Goal: Information Seeking & Learning: Find specific fact

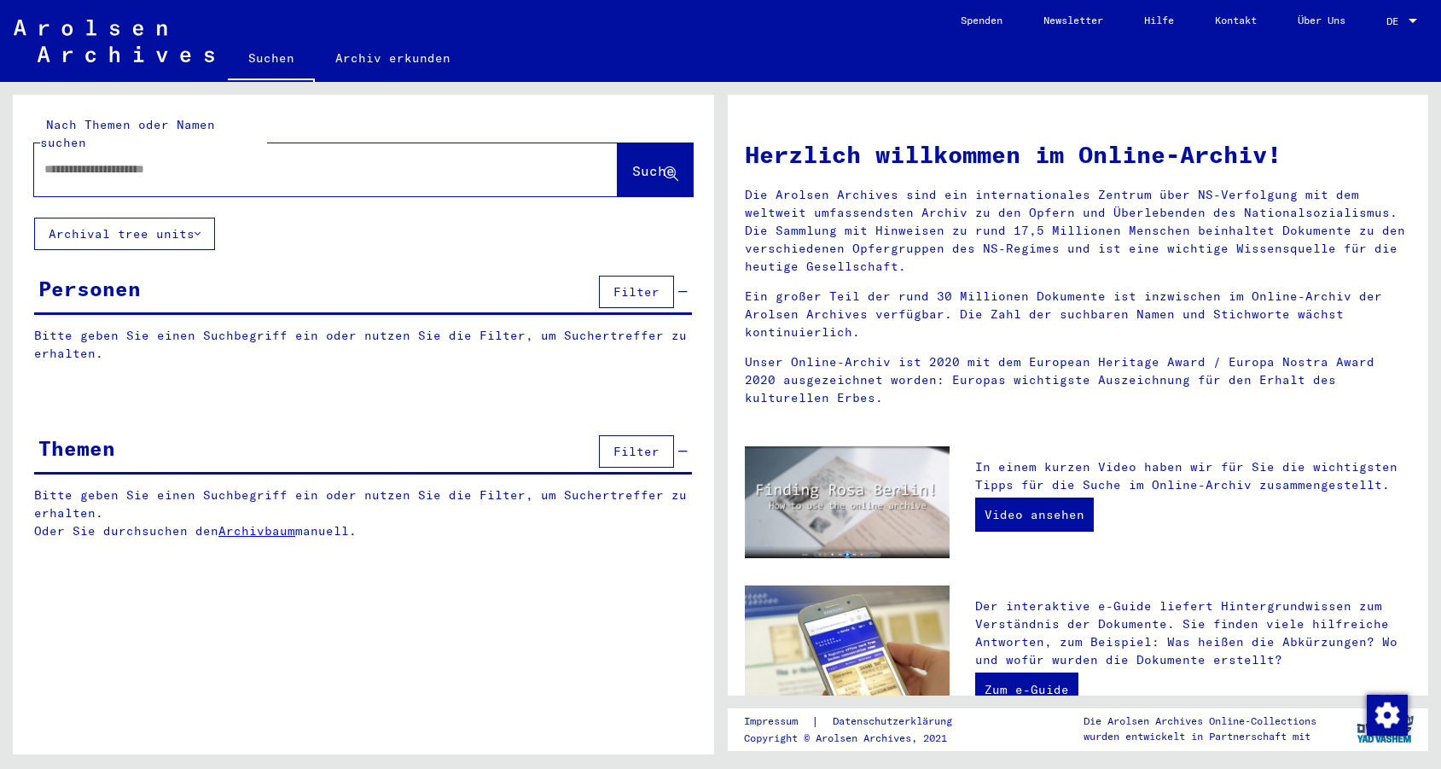
click at [513, 167] on div at bounding box center [300, 169] width 532 height 38
click at [499, 160] on input "text" at bounding box center [305, 169] width 522 height 18
paste input "**********"
type input "**********"
click at [618, 164] on button "Suche" at bounding box center [655, 169] width 75 height 53
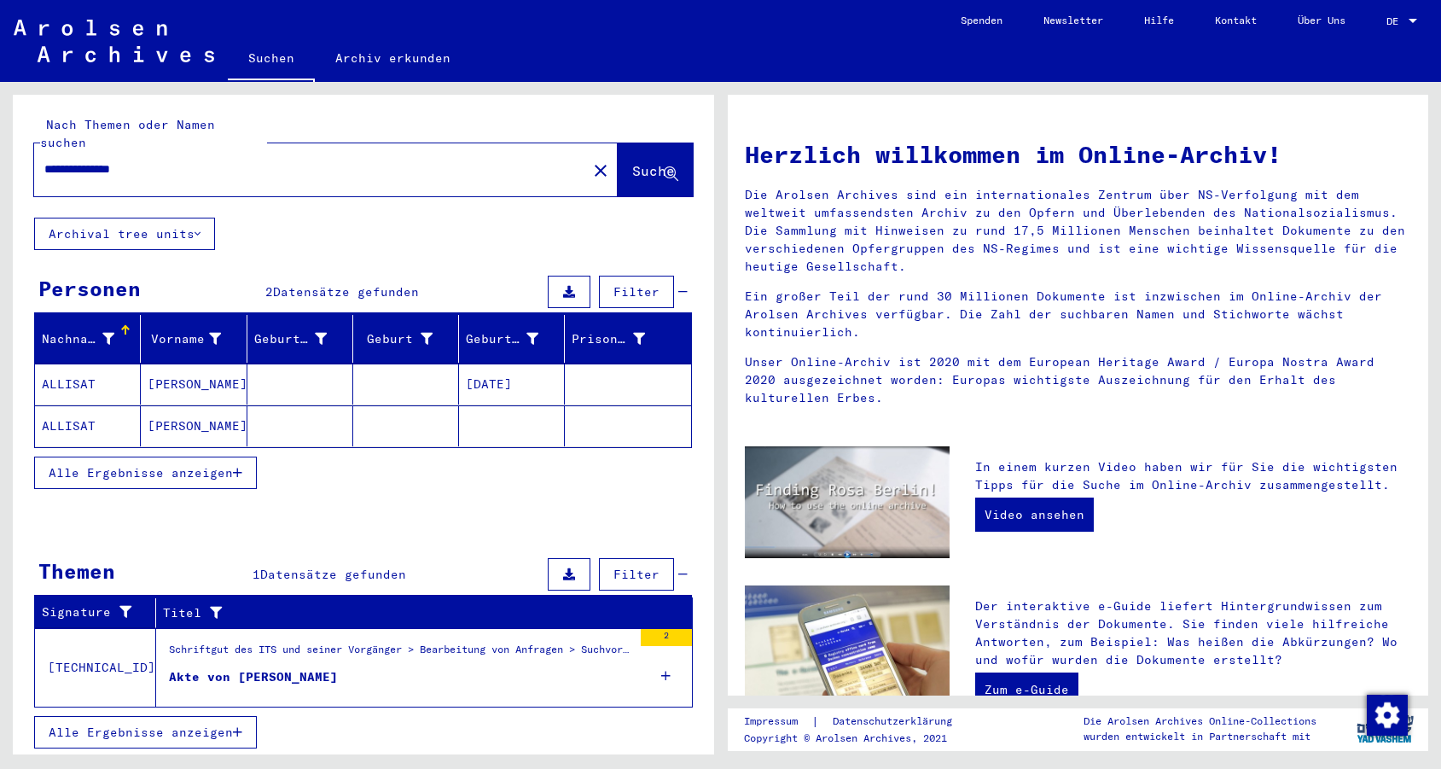
click at [252, 363] on mat-cell at bounding box center [300, 383] width 106 height 41
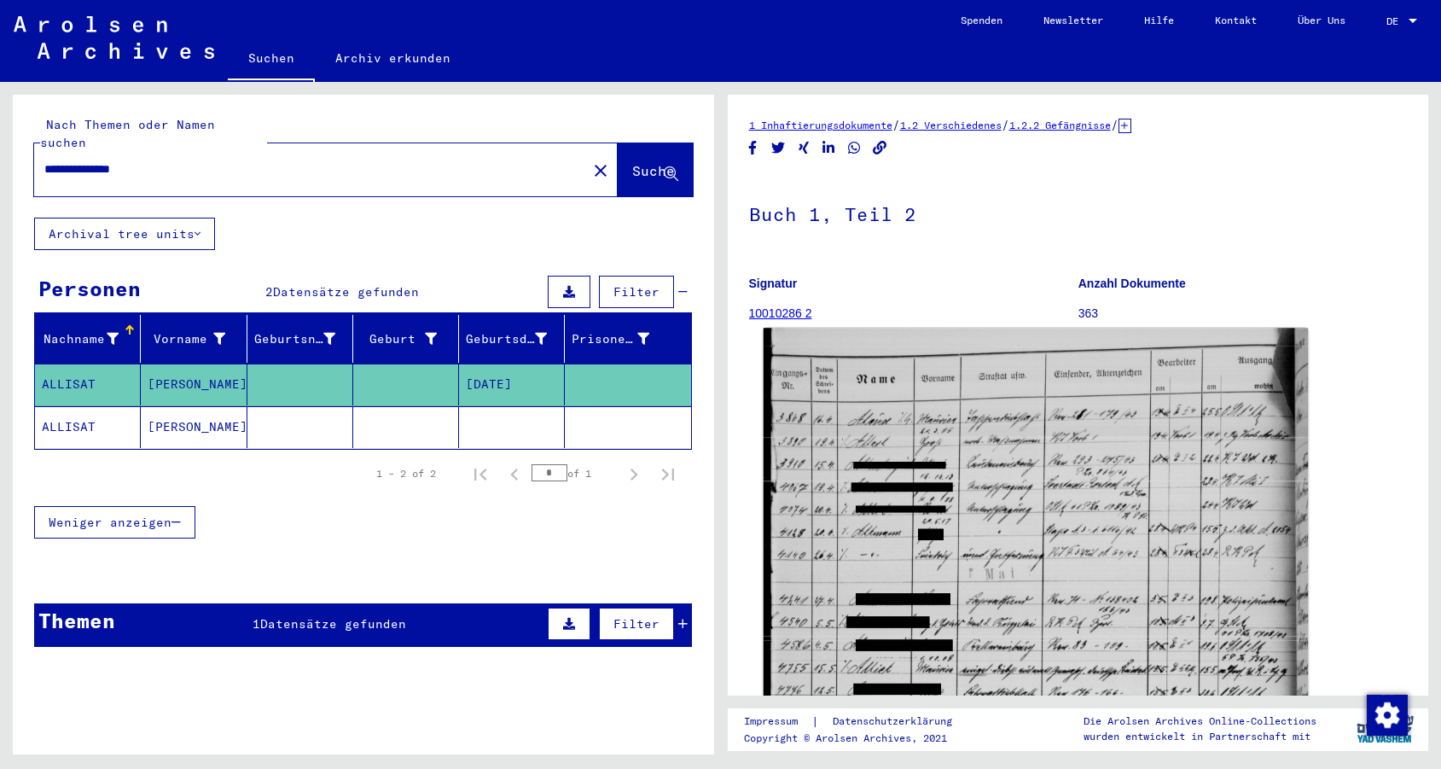
click at [866, 515] on img at bounding box center [1035, 710] width 544 height 765
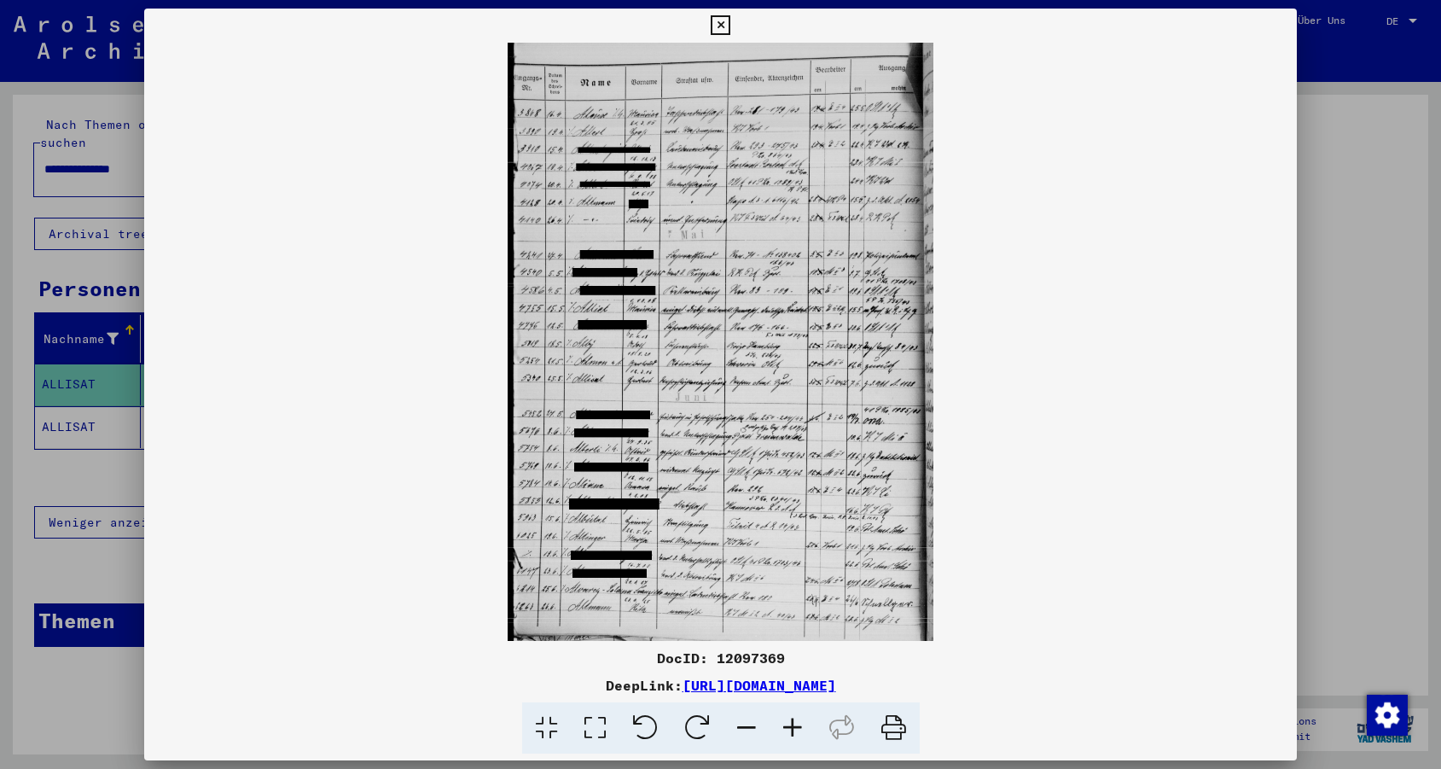
click at [730, 21] on icon at bounding box center [721, 25] width 20 height 20
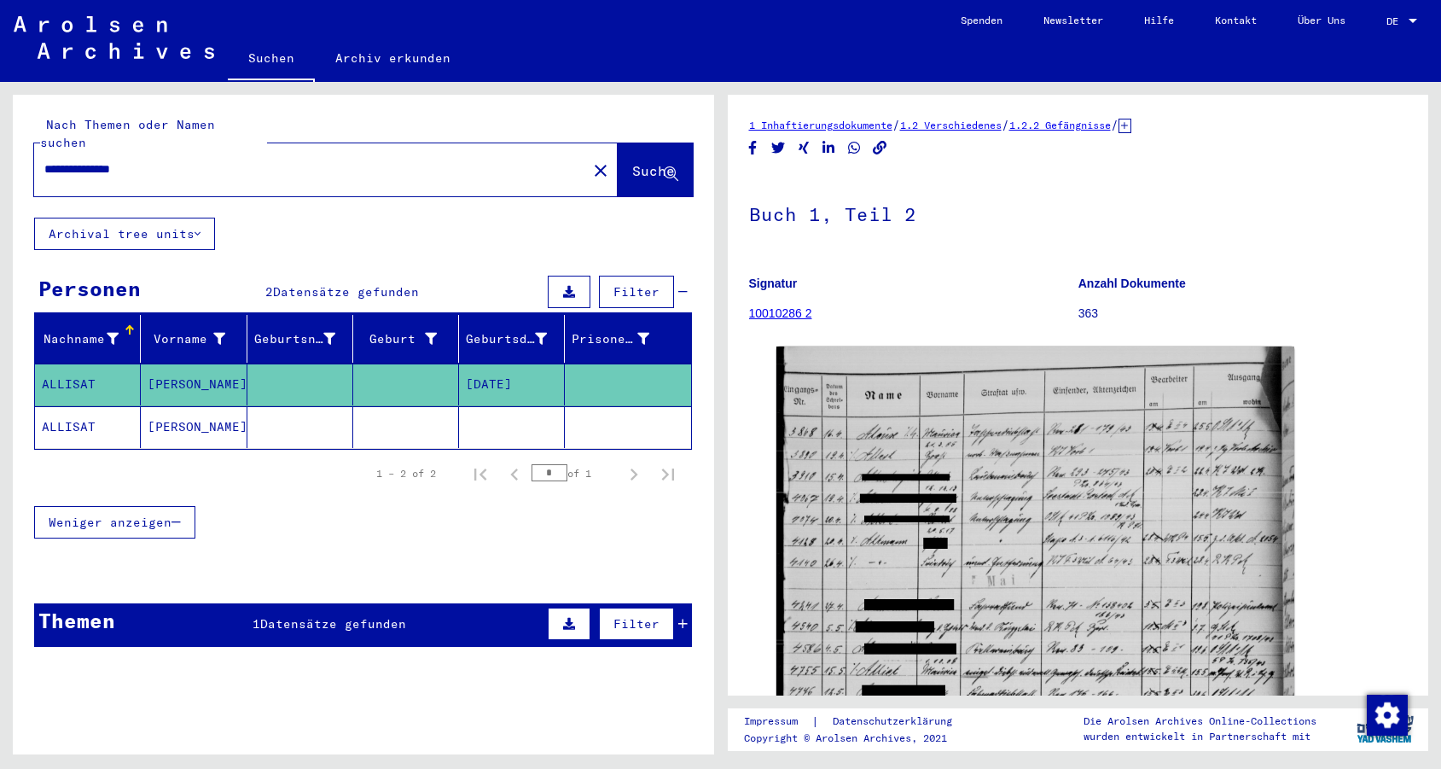
click at [1131, 122] on icon at bounding box center [1124, 126] width 13 height 15
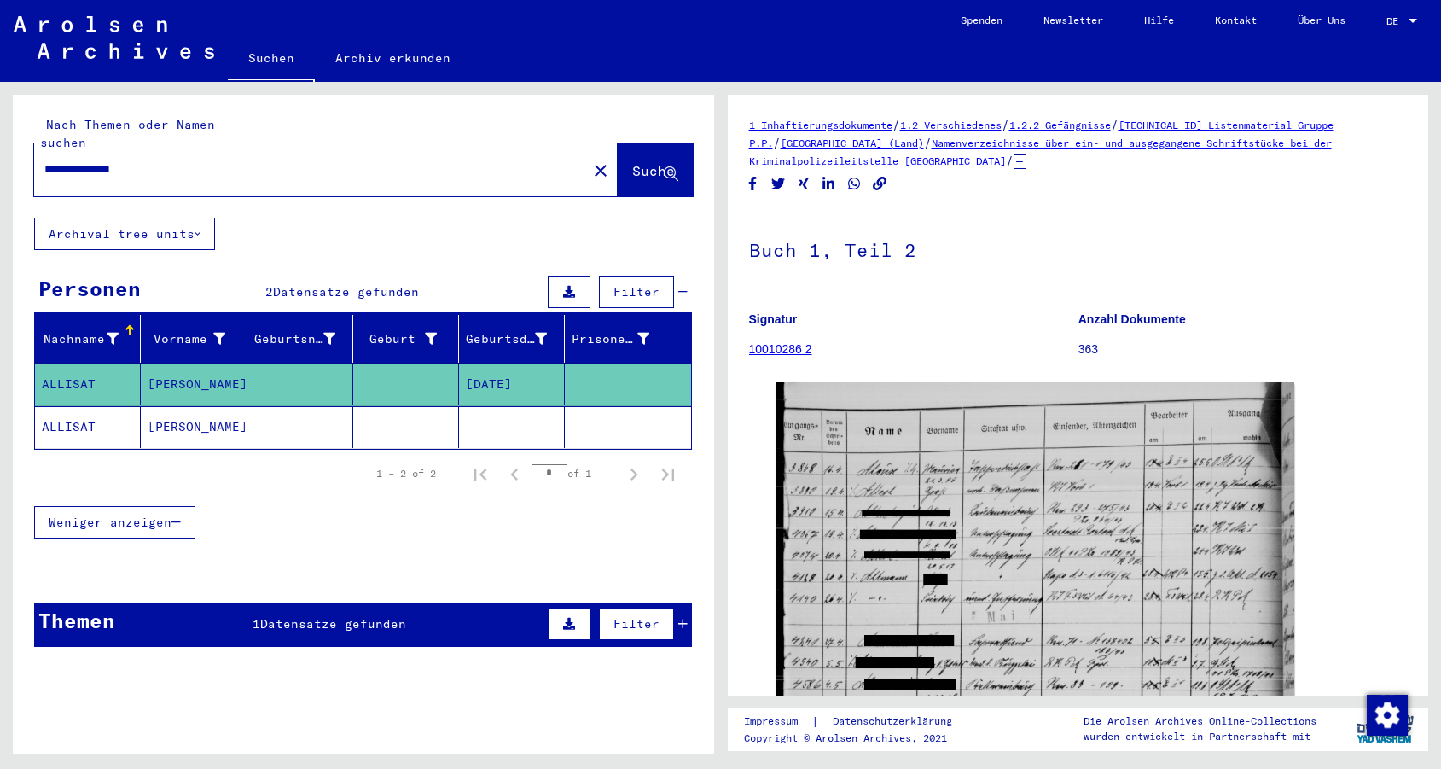
click at [572, 410] on mat-cell at bounding box center [627, 427] width 125 height 42
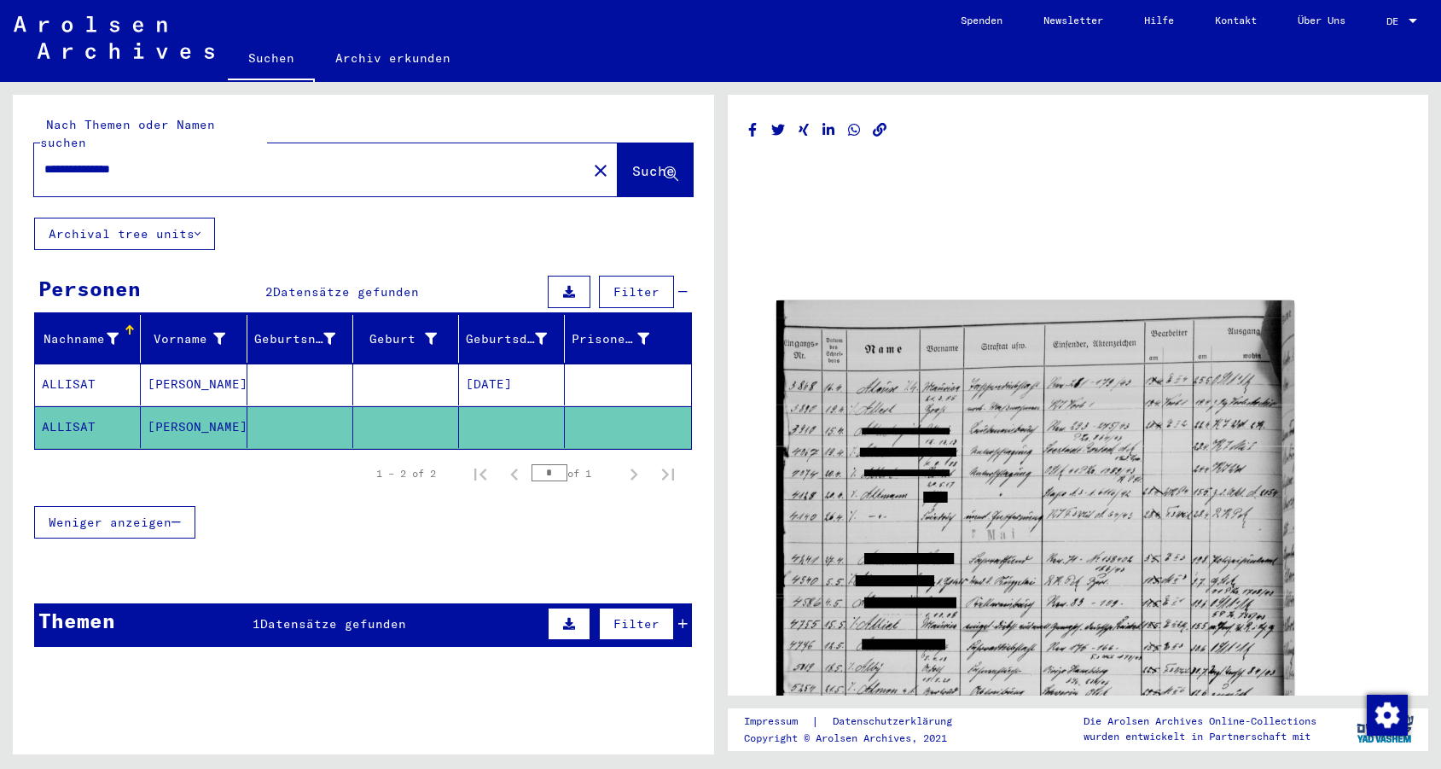
click at [652, 363] on mat-cell at bounding box center [627, 384] width 125 height 42
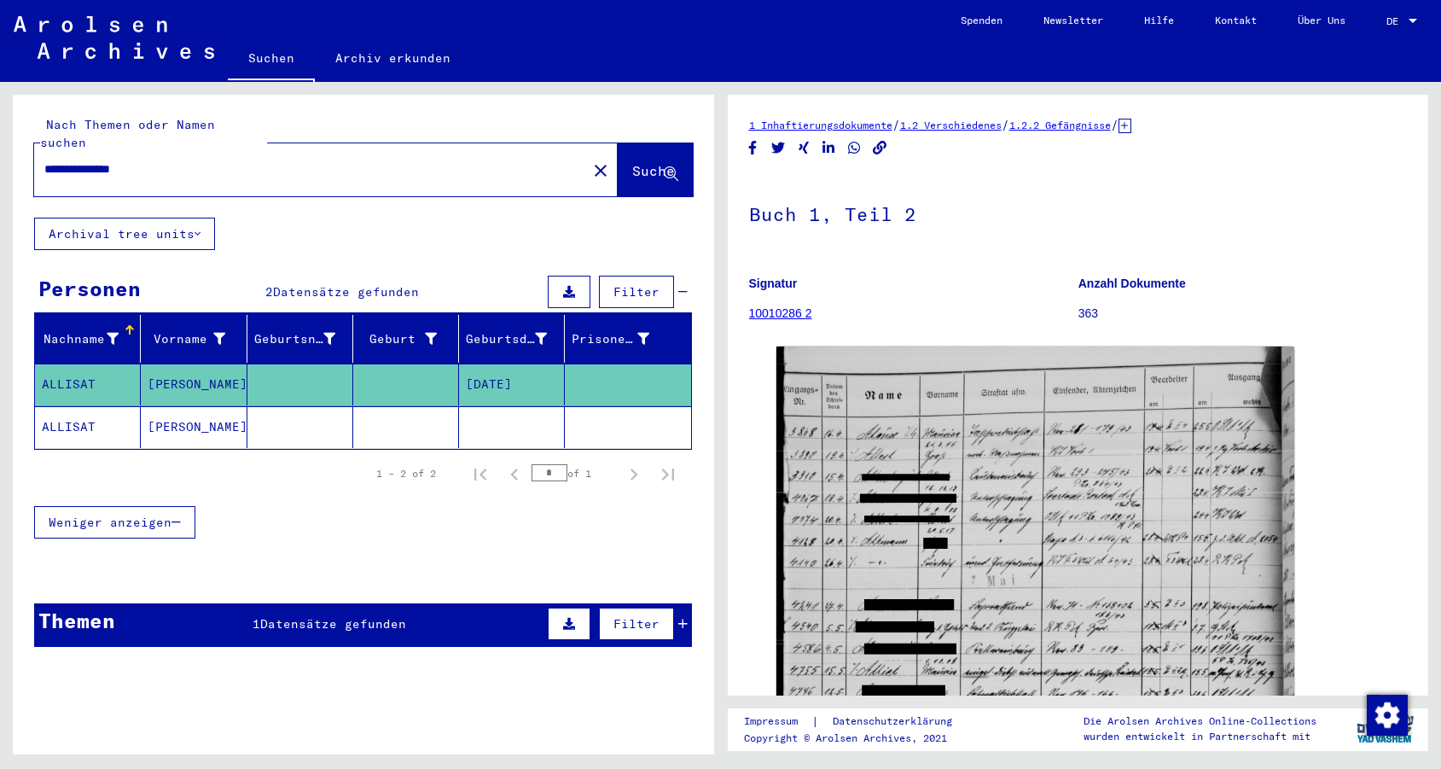
click at [673, 409] on mat-cell at bounding box center [627, 427] width 125 height 42
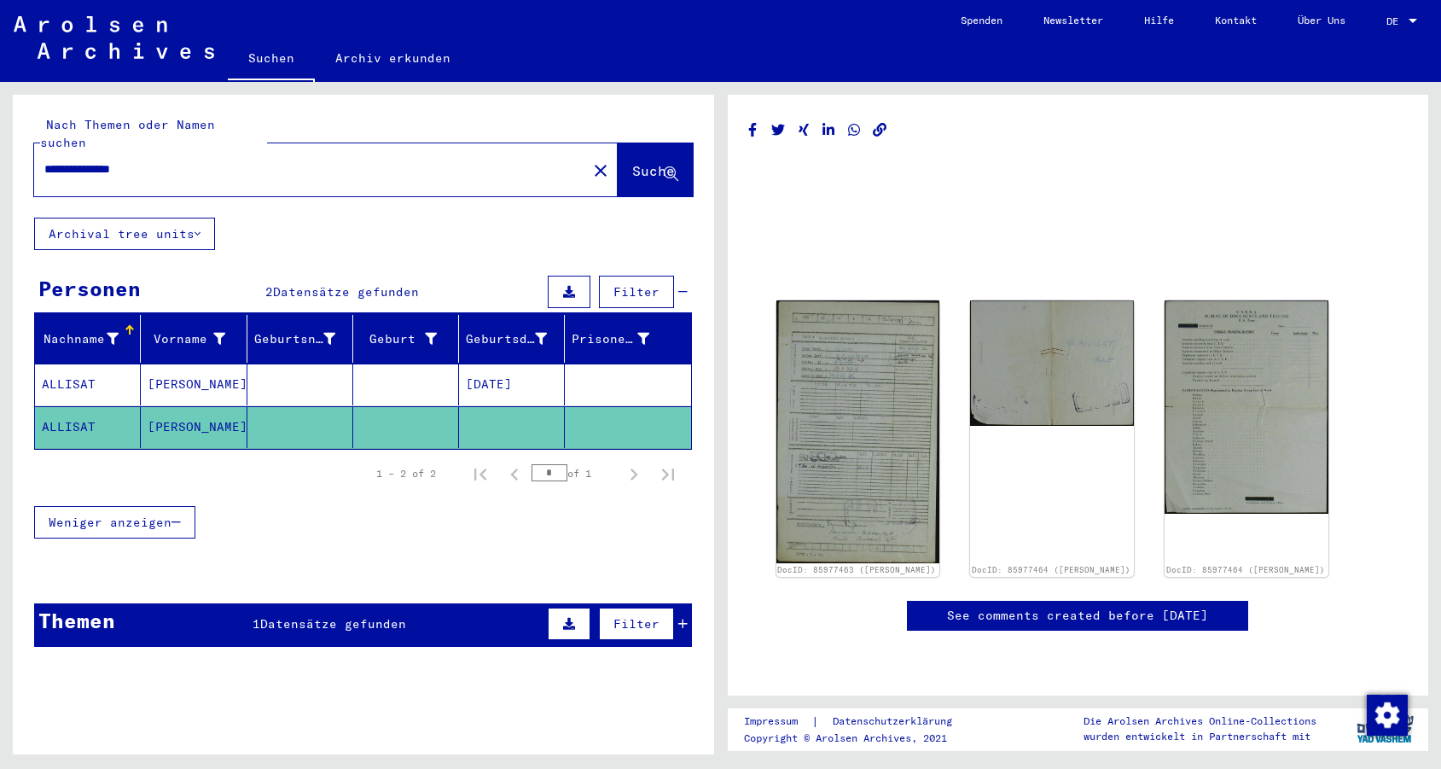
scroll to position [59, 0]
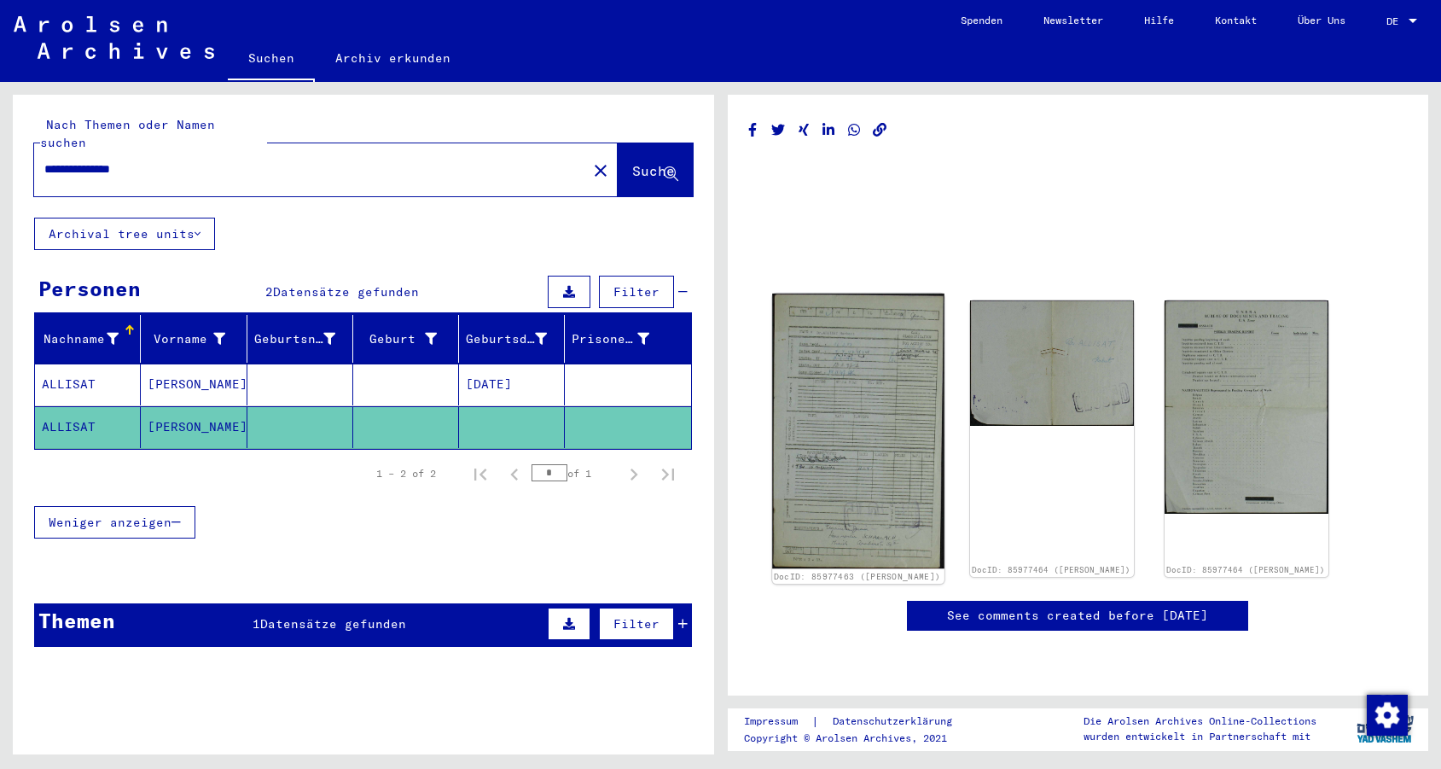
click at [870, 301] on img at bounding box center [857, 431] width 171 height 276
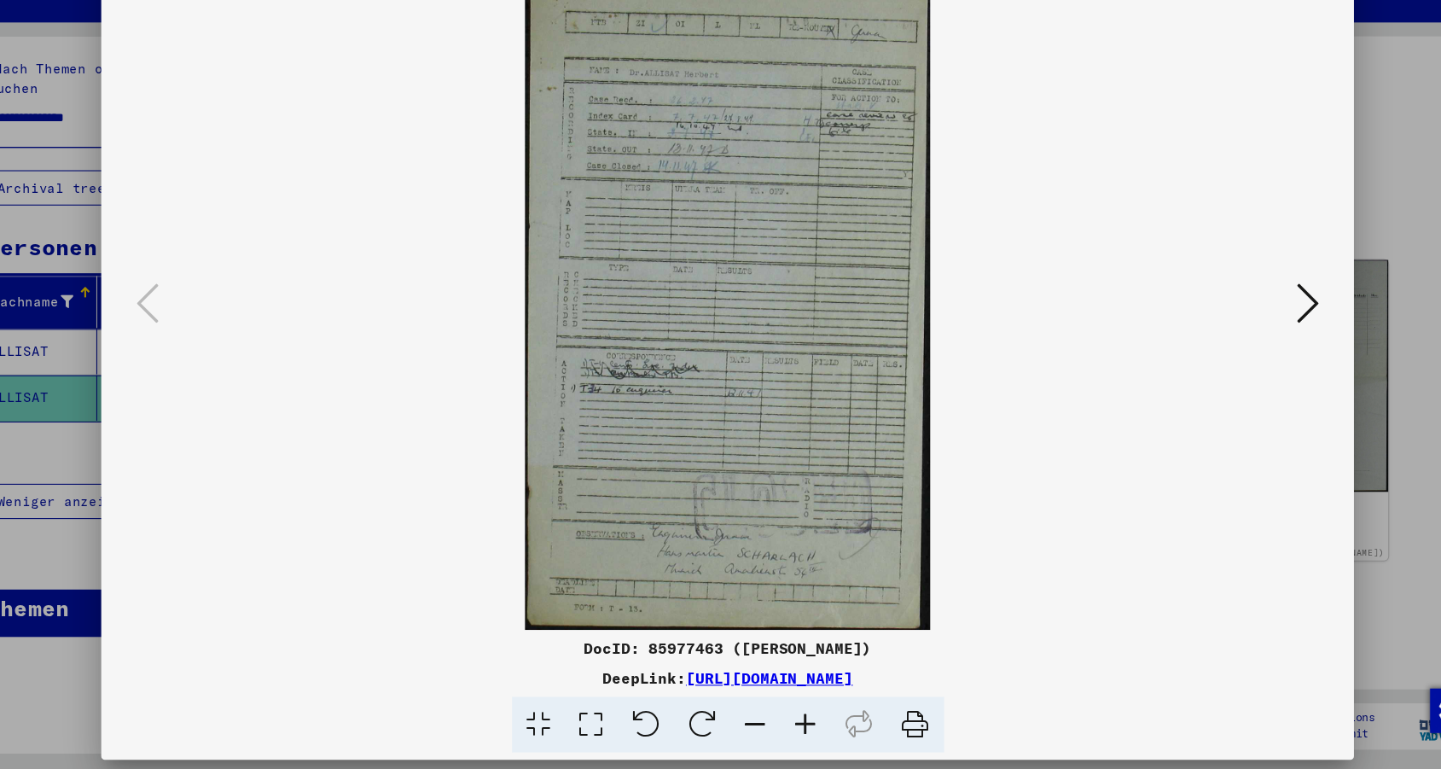
click at [1244, 320] on icon at bounding box center [1254, 340] width 20 height 41
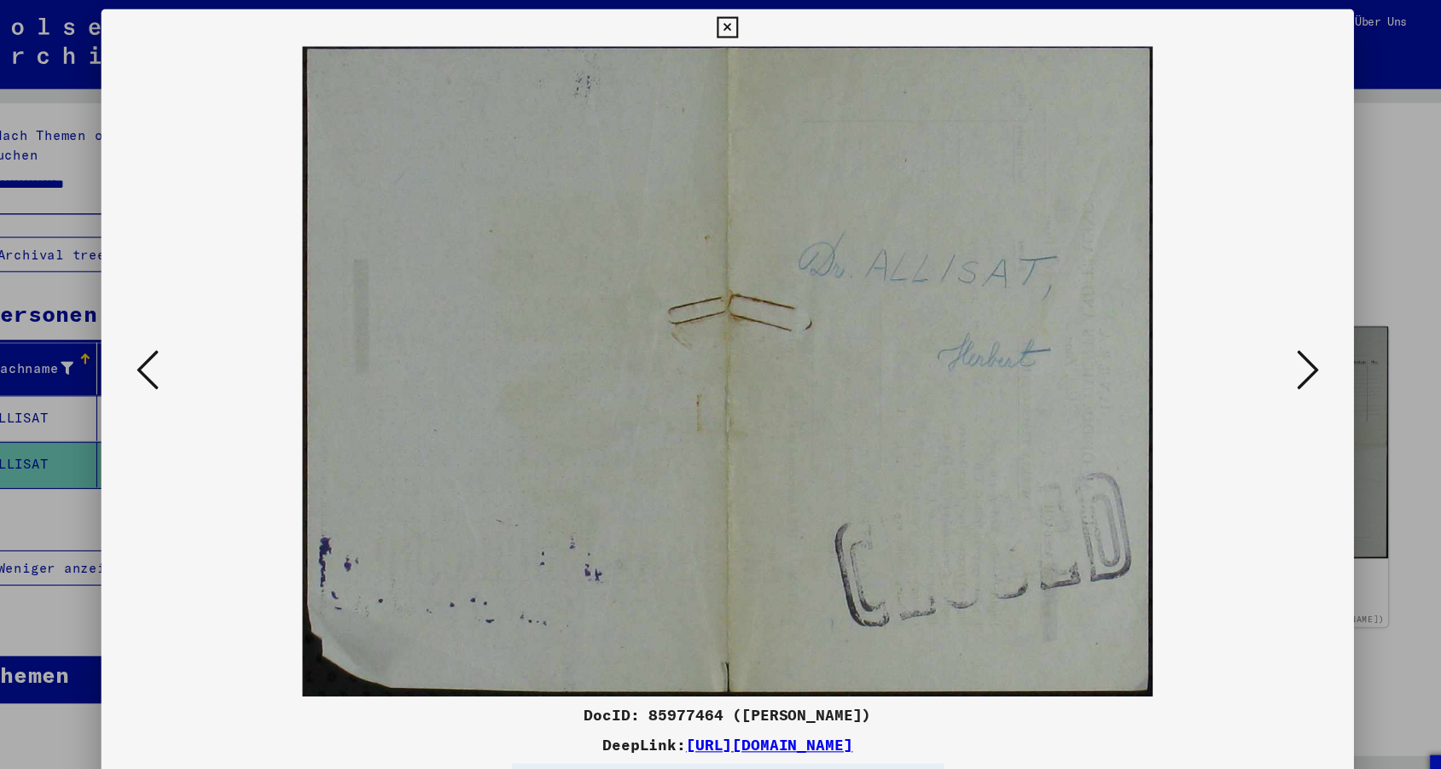
click at [1201, 299] on div at bounding box center [720, 342] width 1152 height 598
click at [1244, 346] on icon at bounding box center [1254, 340] width 20 height 41
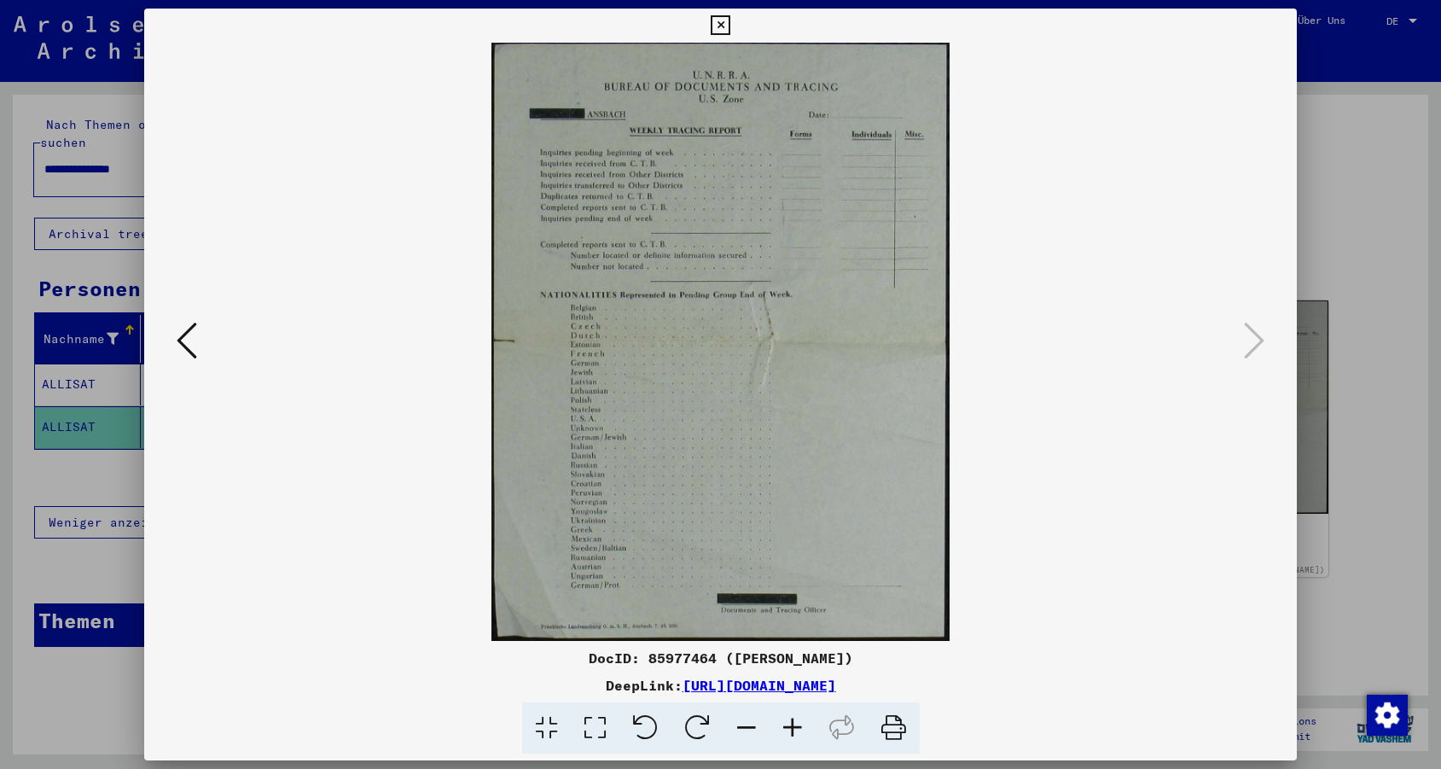
click at [141, 453] on div at bounding box center [720, 384] width 1441 height 769
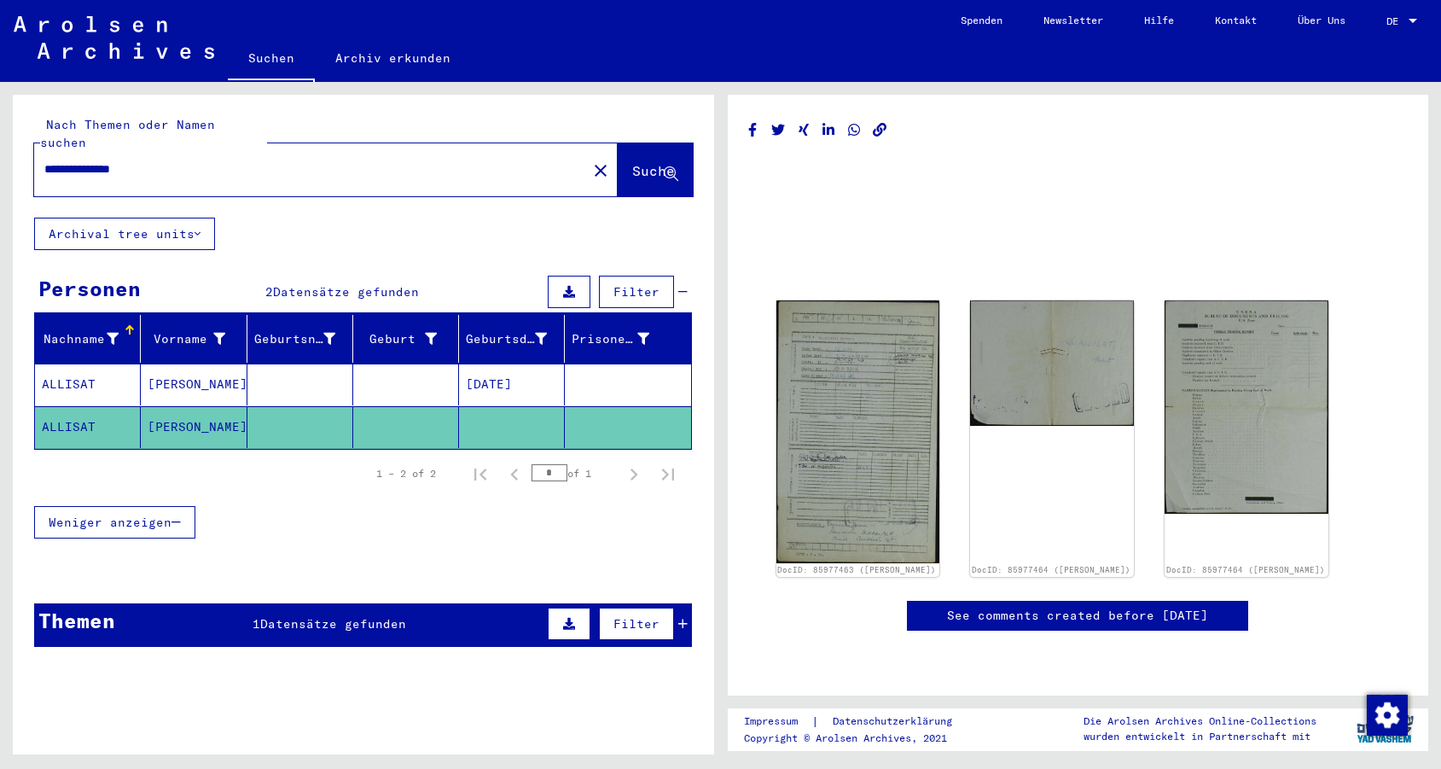
scroll to position [0, 0]
click at [645, 363] on mat-cell at bounding box center [627, 384] width 125 height 42
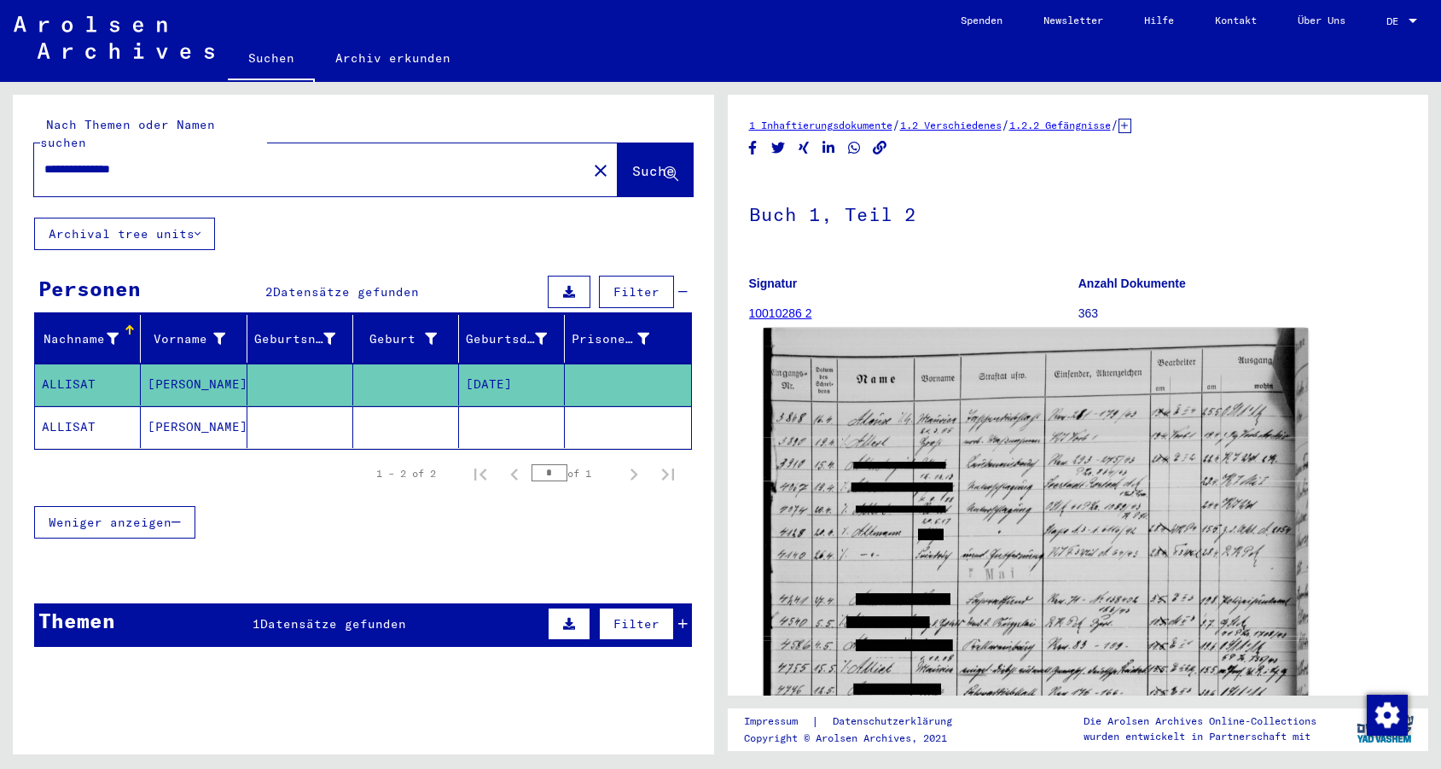
click at [973, 525] on img at bounding box center [1035, 710] width 544 height 765
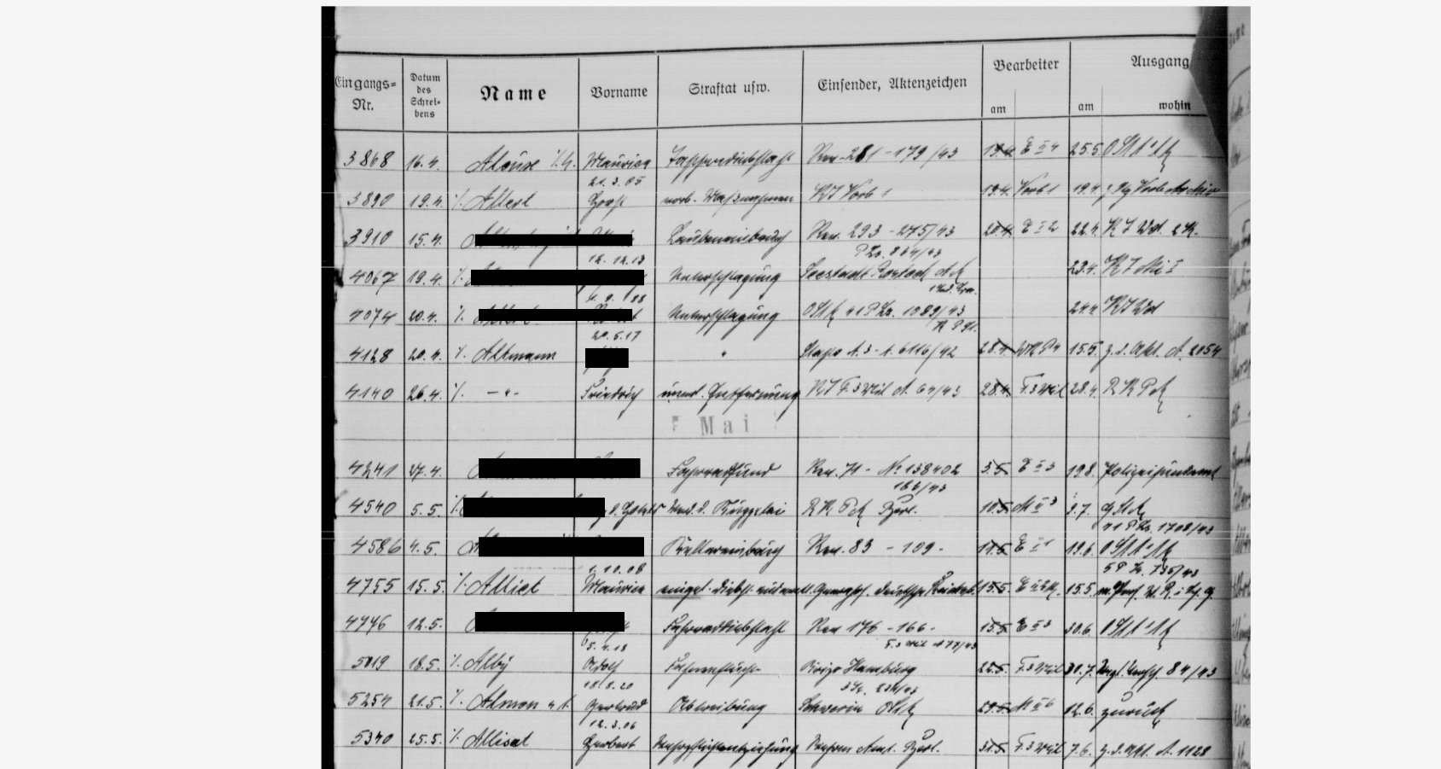
click at [208, 63] on img at bounding box center [720, 342] width 1152 height 598
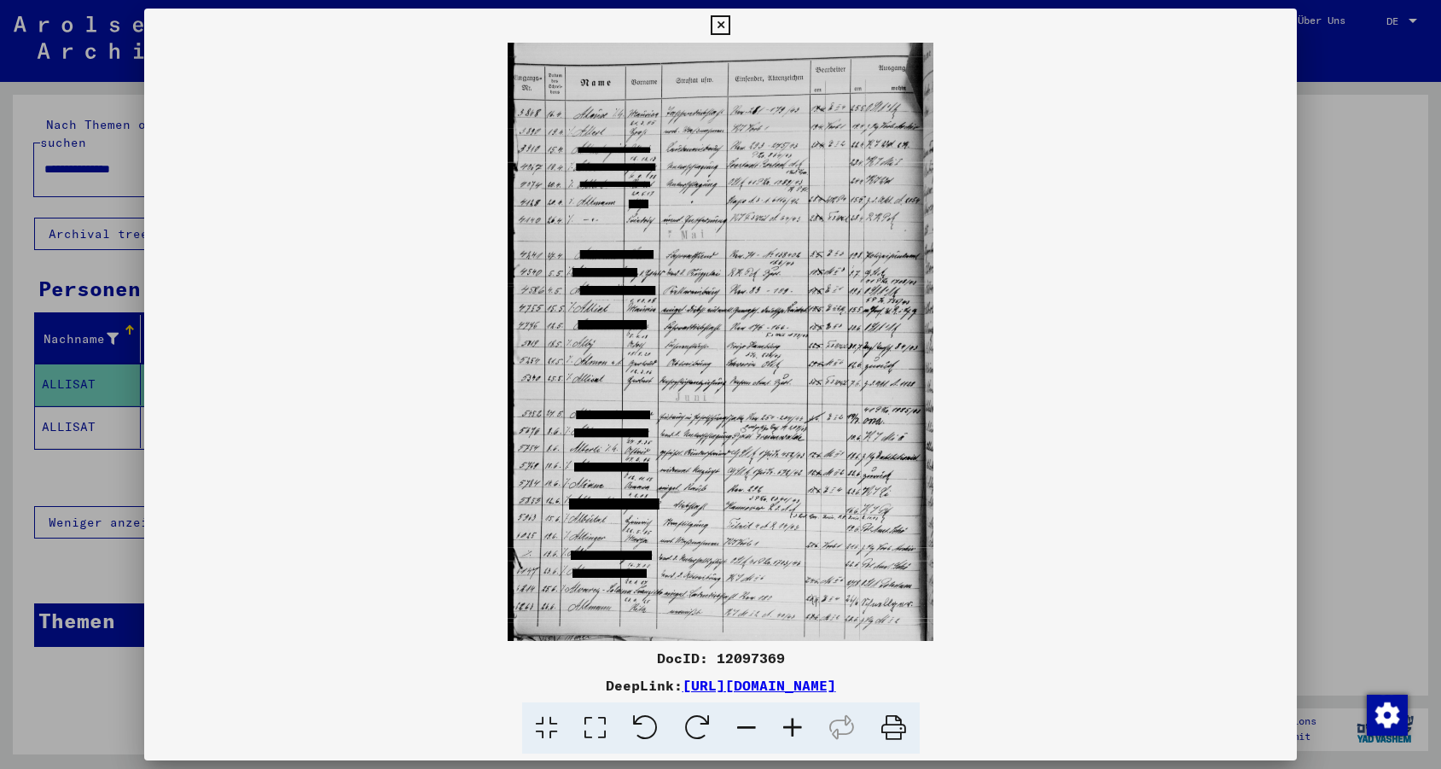
click at [1320, 220] on div at bounding box center [720, 384] width 1441 height 769
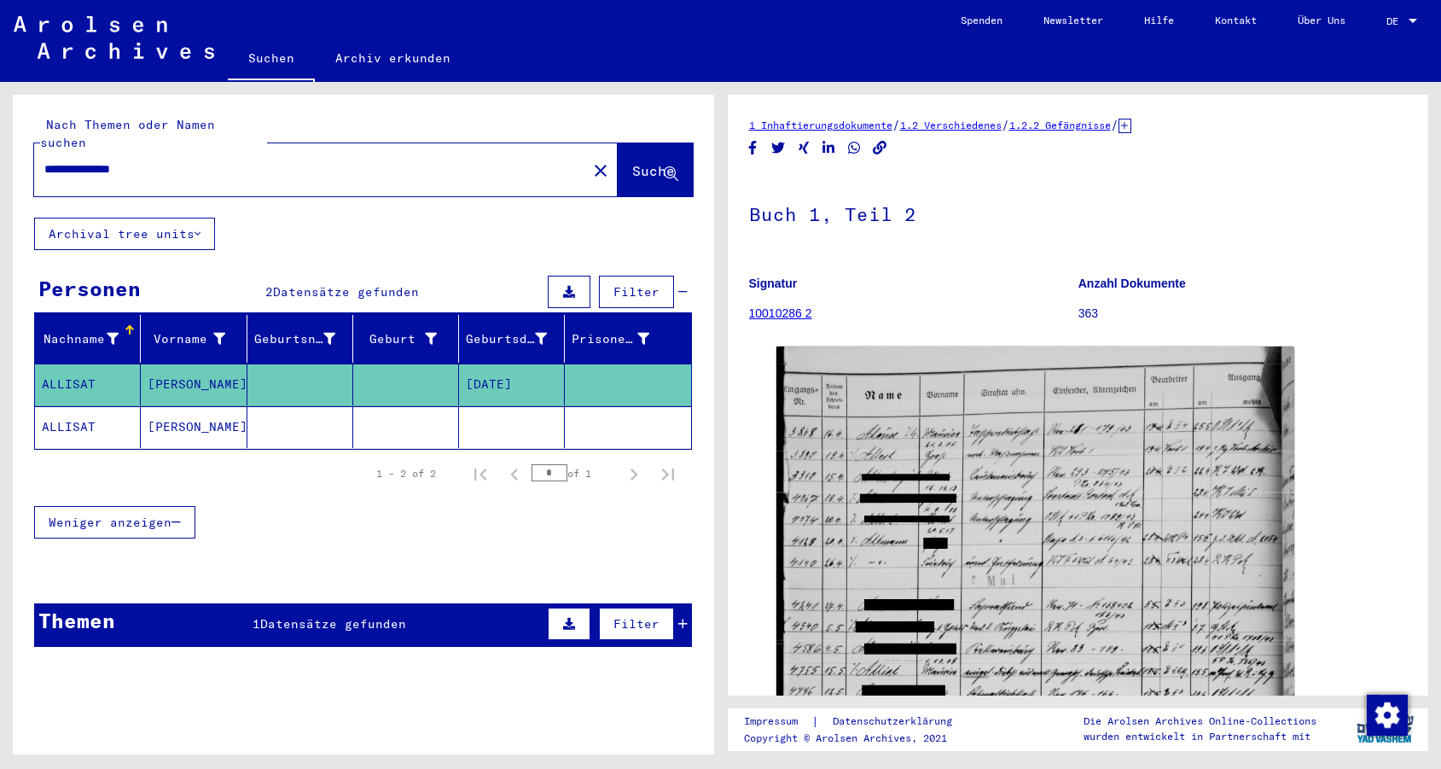
click at [1131, 126] on icon at bounding box center [1124, 126] width 13 height 15
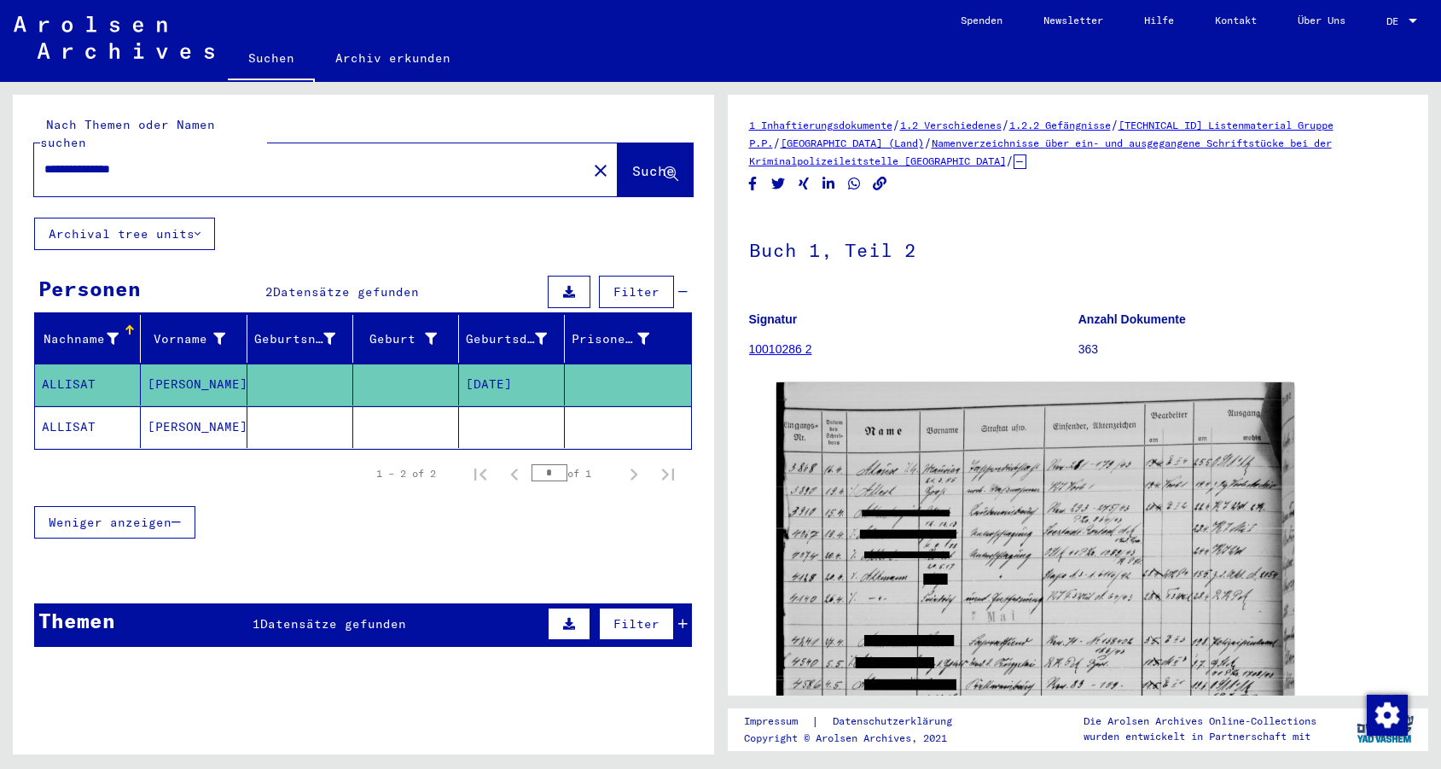
click at [1013, 157] on icon at bounding box center [1019, 161] width 13 height 15
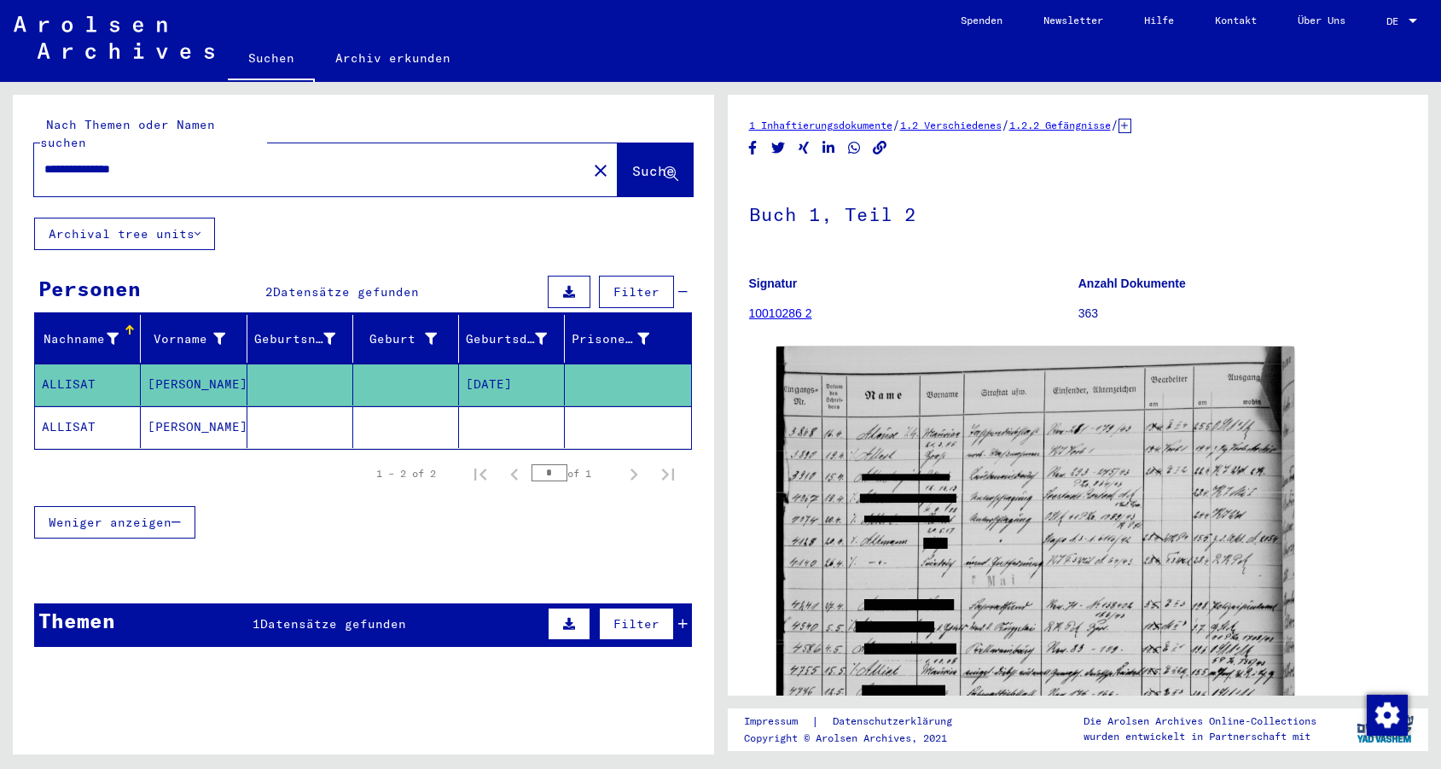
click at [1131, 125] on icon at bounding box center [1124, 126] width 13 height 15
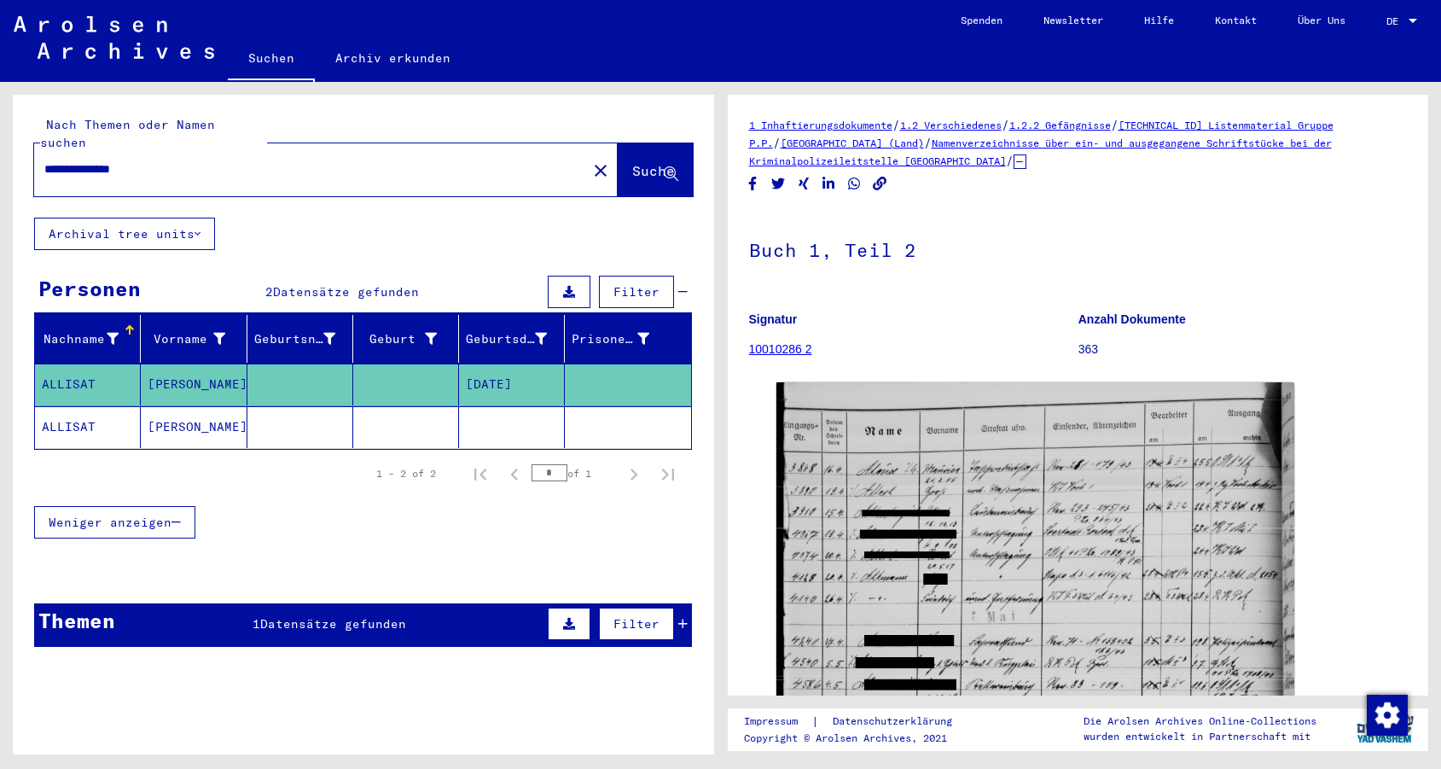
click at [1173, 143] on link "Namenverzeichnisse über ein- und ausgegangene Schriftstücke bei der Kriminalpol…" at bounding box center [1040, 151] width 583 height 31
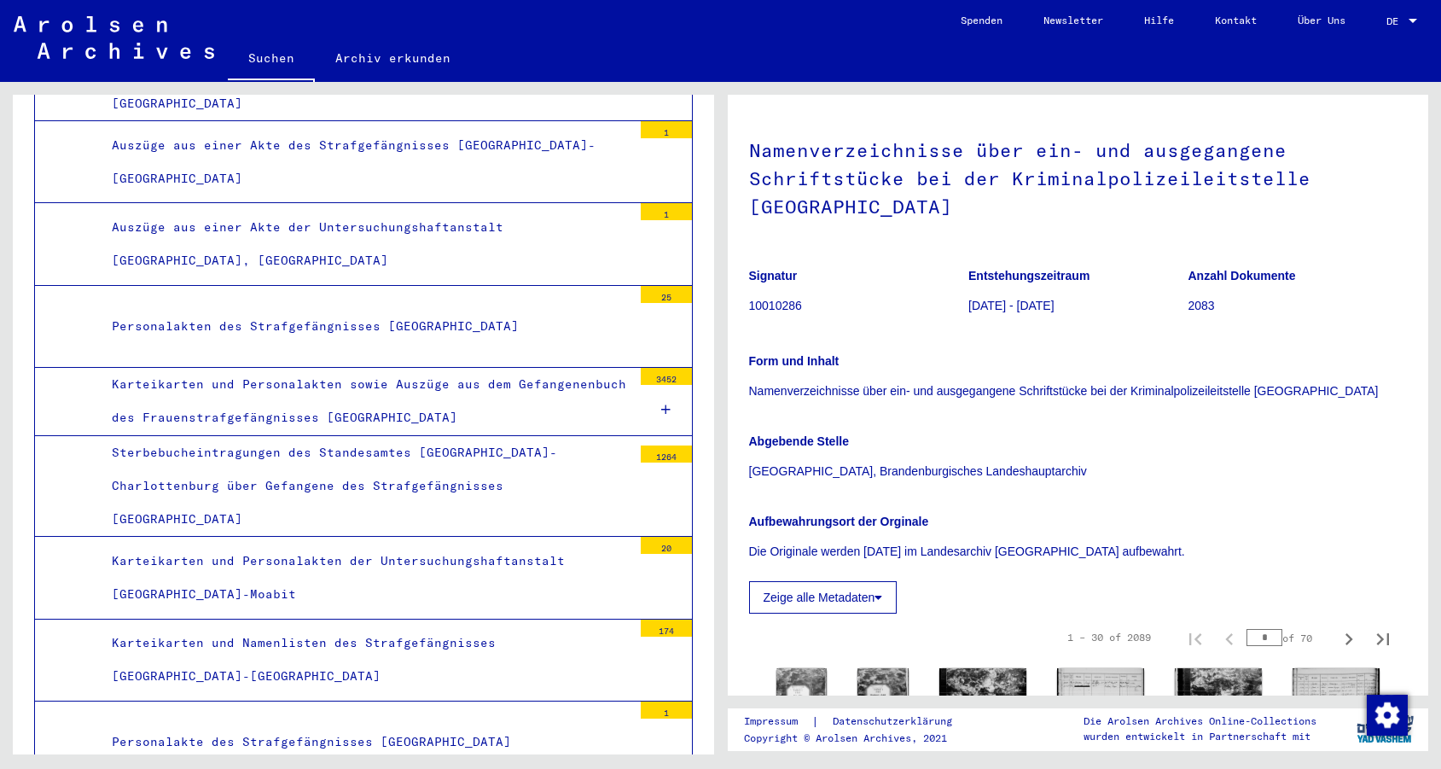
scroll to position [37, 0]
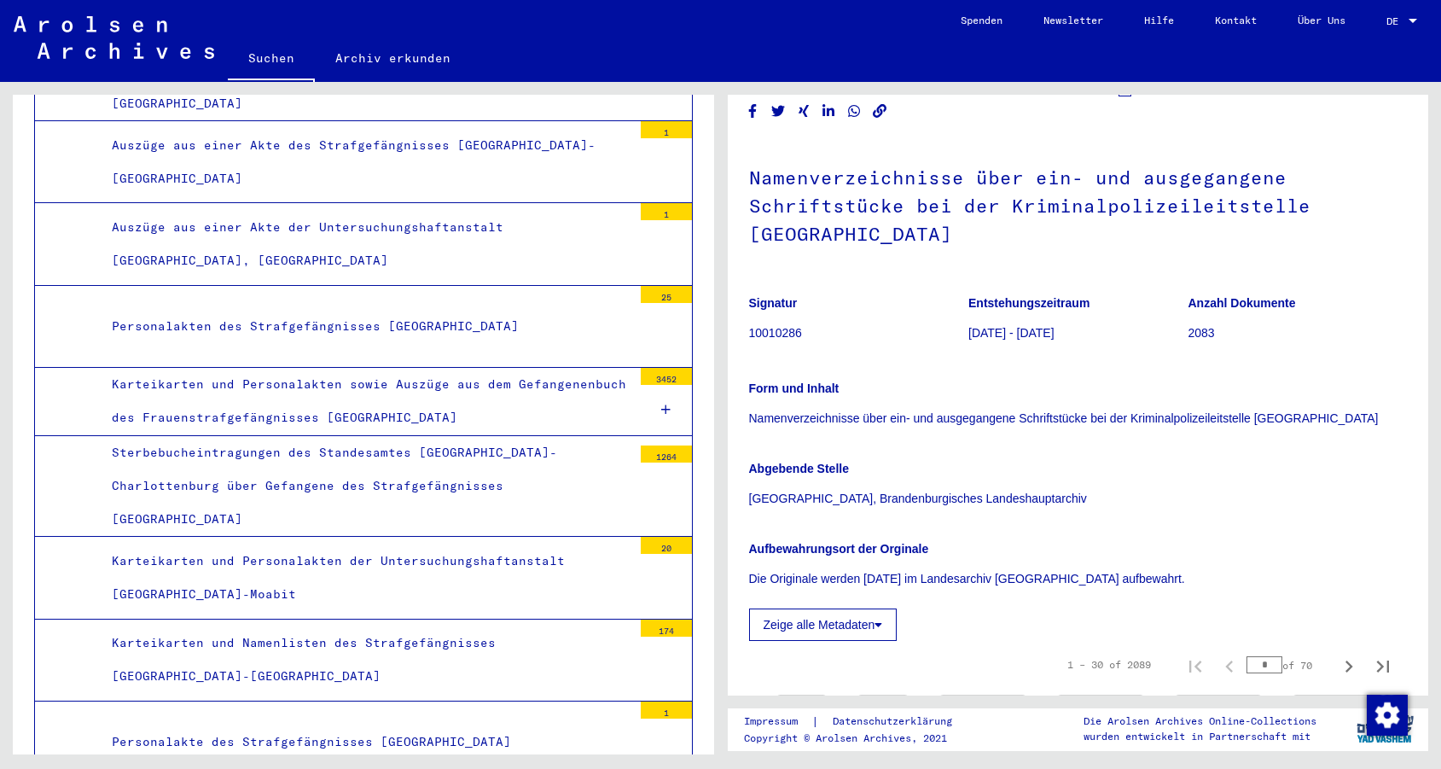
click at [760, 154] on h1 "Namenverzeichnisse über ein- und ausgegangene Schriftstücke bei der Kriminalpol…" at bounding box center [1078, 203] width 659 height 131
drag, startPoint x: 751, startPoint y: 175, endPoint x: 1399, endPoint y: 210, distance: 649.2
click at [1399, 210] on h1 "Namenverzeichnisse über ein- und ausgegangene Schriftstücke bei der Kriminalpol…" at bounding box center [1078, 203] width 659 height 131
copy h1 "Namenverzeichnisse über ein- und ausgegangene Schriftstücke bei der Kriminalpol…"
